Goal: Task Accomplishment & Management: Manage account settings

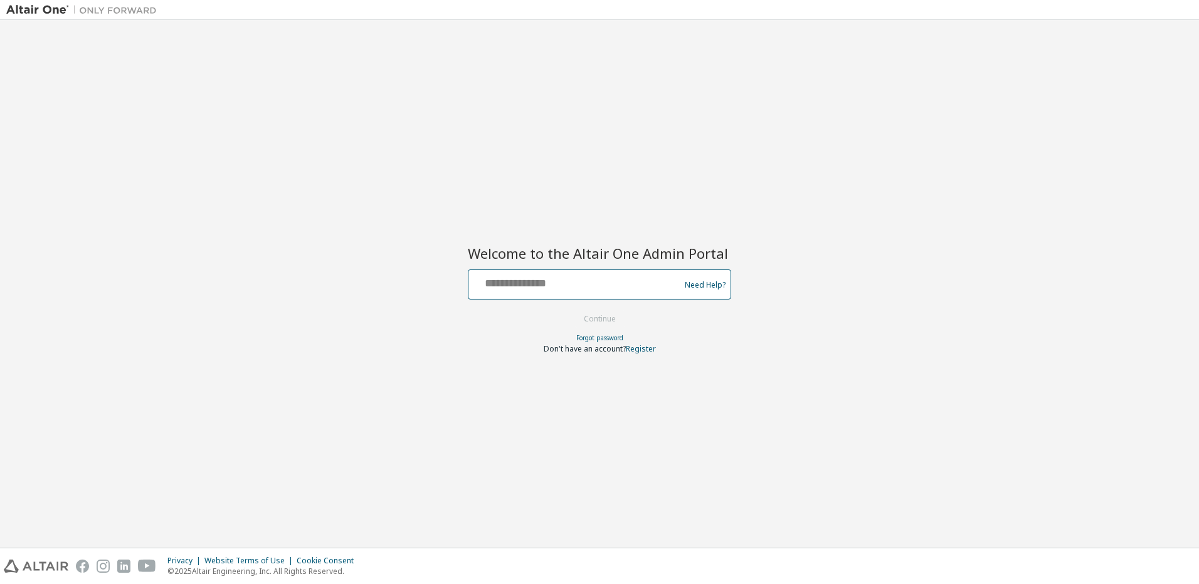
click at [592, 281] on input "text" at bounding box center [575, 282] width 205 height 18
type input "**********"
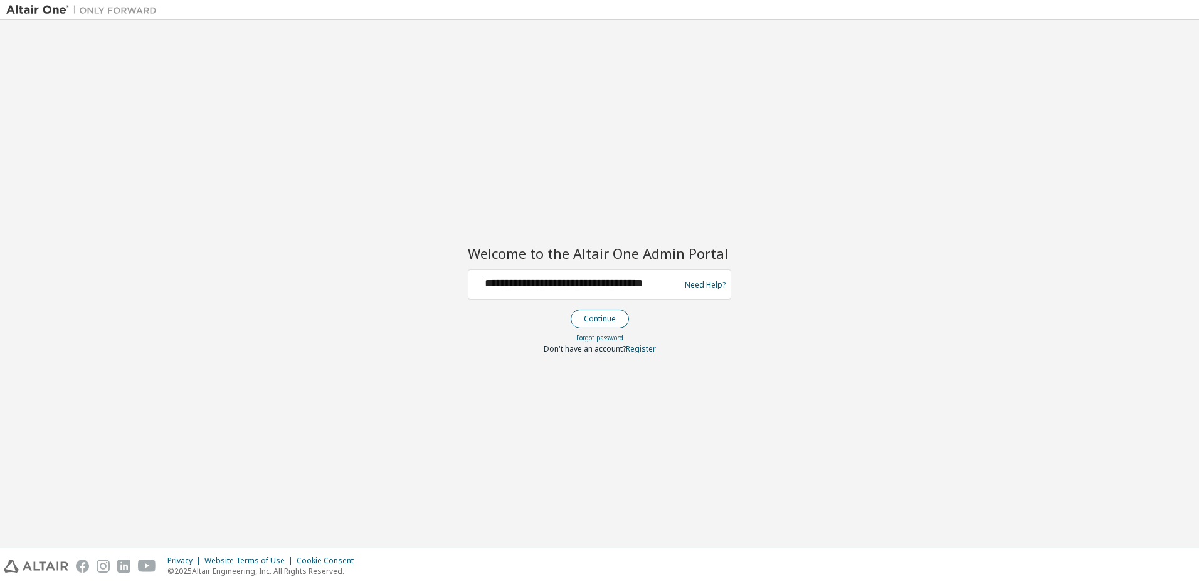
click at [598, 320] on button "Continue" at bounding box center [600, 319] width 58 height 19
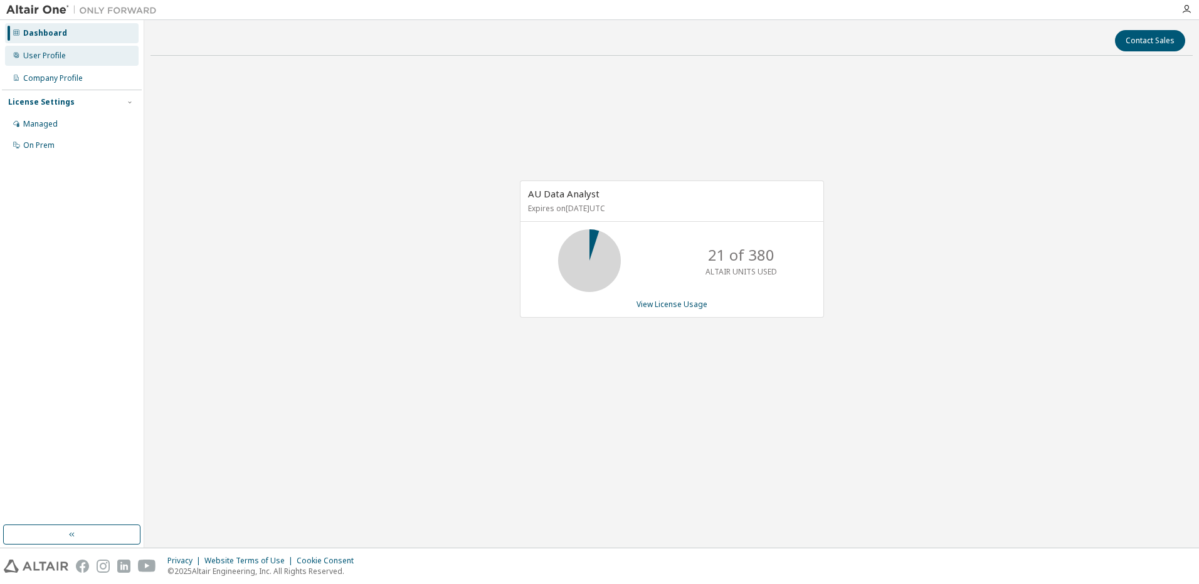
click at [55, 54] on div "User Profile" at bounding box center [44, 56] width 43 height 10
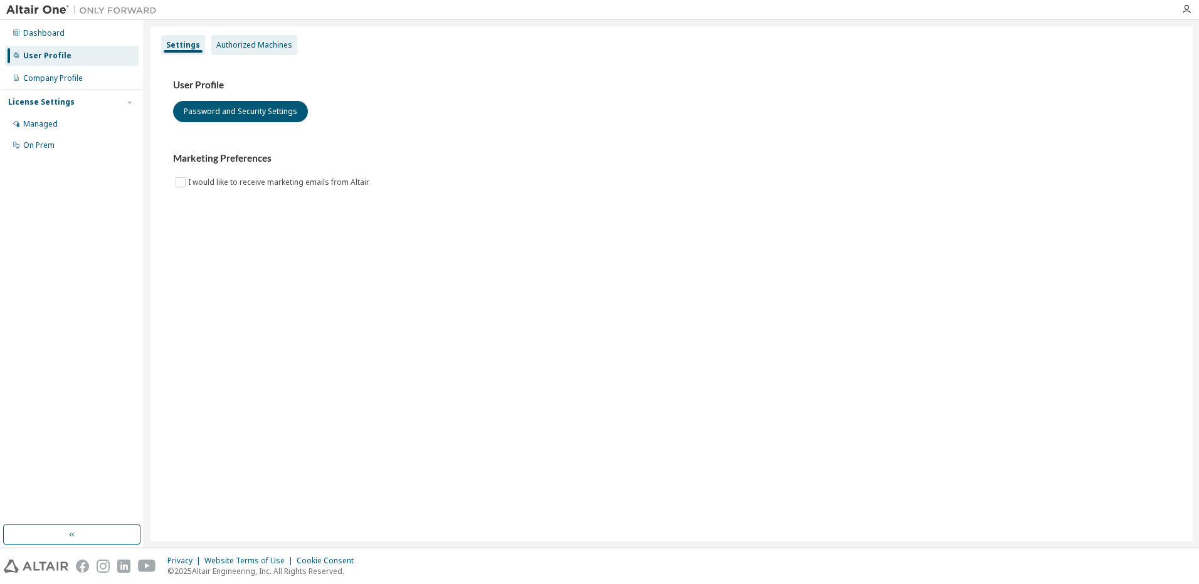
click at [252, 45] on div "Authorized Machines" at bounding box center [254, 45] width 76 height 10
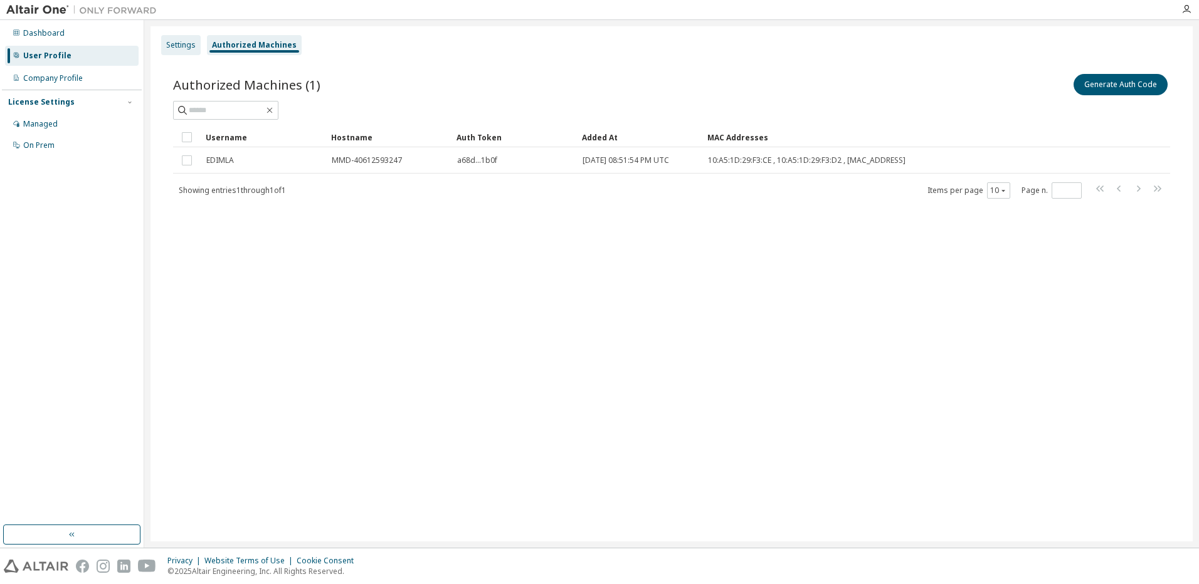
click at [179, 42] on div "Settings" at bounding box center [180, 45] width 29 height 10
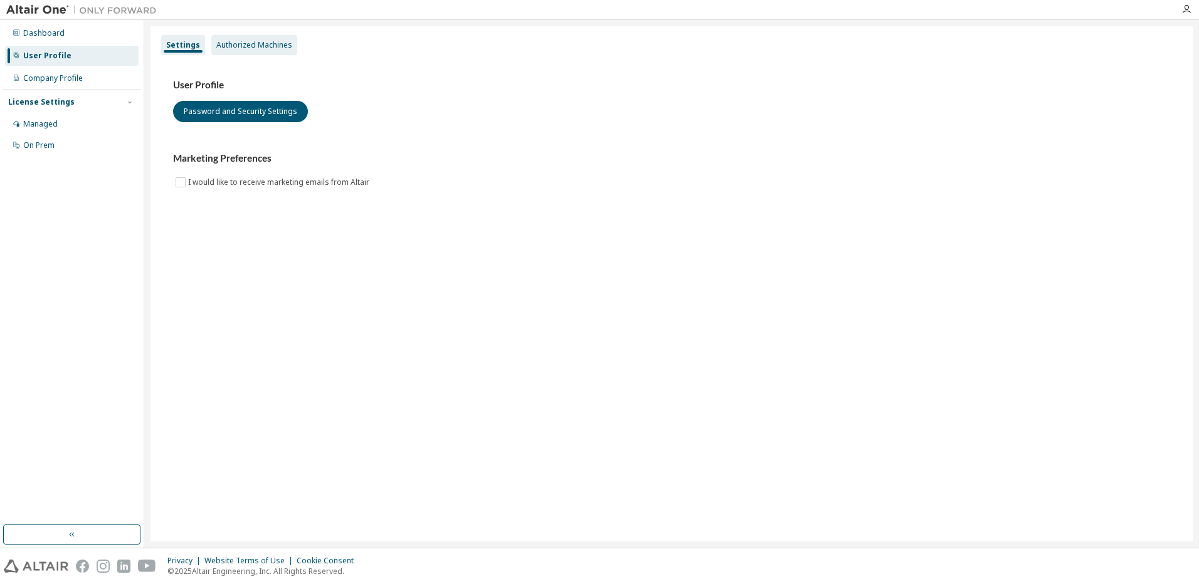
click at [266, 47] on div "Authorized Machines" at bounding box center [254, 45] width 76 height 10
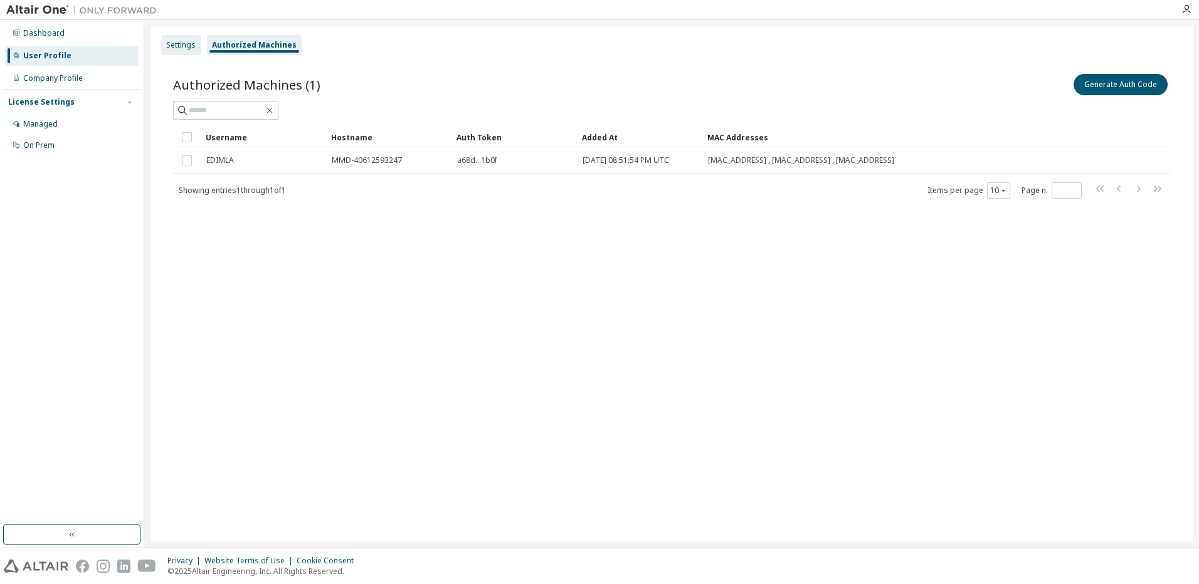
click at [166, 45] on div "Settings" at bounding box center [181, 45] width 40 height 20
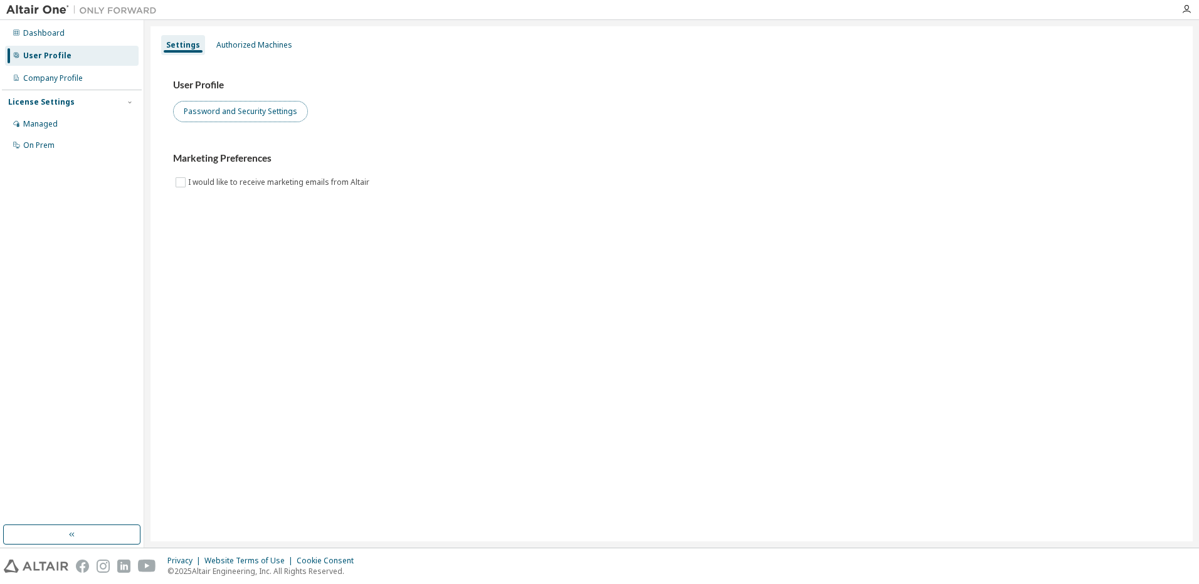
click at [237, 105] on button "Password and Security Settings" at bounding box center [240, 111] width 135 height 21
click at [246, 50] on div "Authorized Machines" at bounding box center [254, 45] width 76 height 10
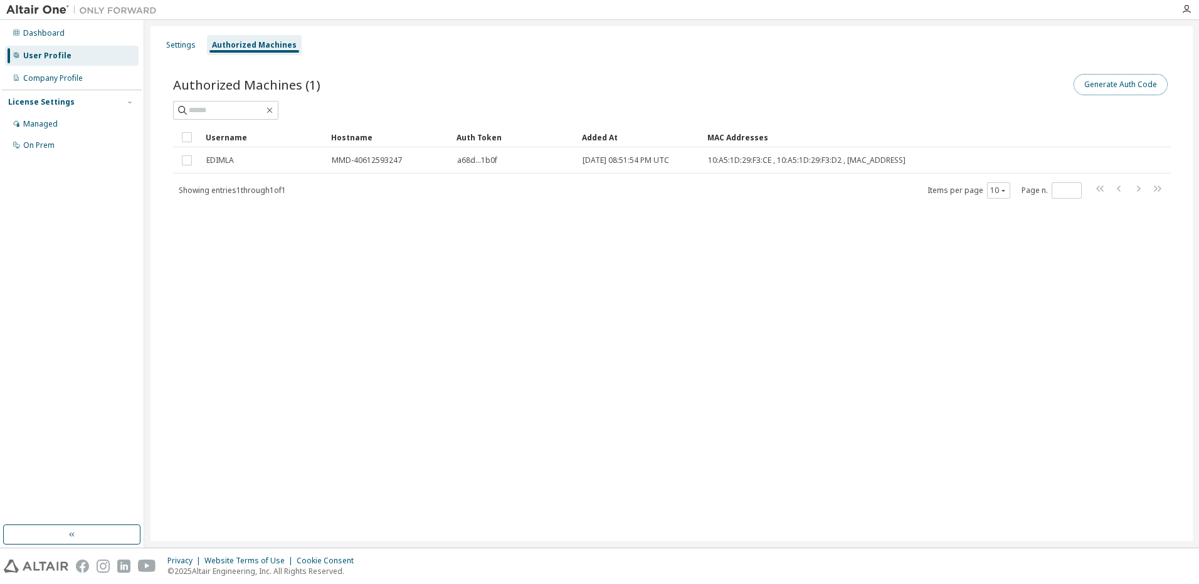
click at [1128, 85] on button "Generate Auth Code" at bounding box center [1121, 84] width 94 height 21
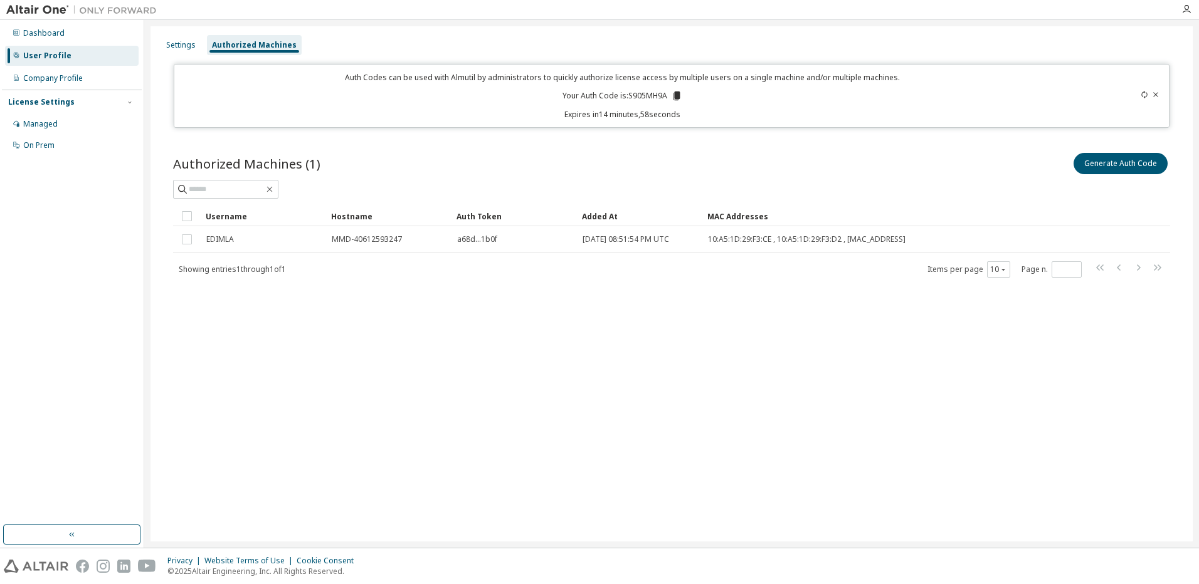
click at [652, 94] on p "Your Auth Code is: S905MH9A" at bounding box center [623, 95] width 120 height 11
copy p "S905MH9A"
click at [607, 497] on div "Settings Authorized Machines Auth Codes can be used with Almutil by administrat…" at bounding box center [672, 283] width 1042 height 515
click at [848, 498] on div "Settings Authorized Machines Auth Codes can be used with Almutil by administrat…" at bounding box center [672, 283] width 1042 height 515
